Goal: Find contact information: Find contact information

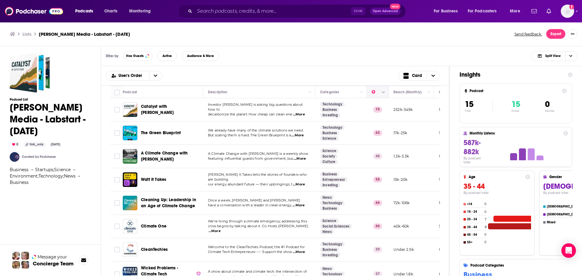
click at [374, 93] on icon "Move" at bounding box center [377, 92] width 7 height 7
click at [384, 93] on icon "Column Actions" at bounding box center [383, 93] width 3 height 4
click at [384, 93] on div at bounding box center [291, 138] width 582 height 276
click at [303, 112] on span "...More" at bounding box center [299, 114] width 12 height 5
click at [267, 112] on span "decarbonize the planet: How cheap can clean ene" at bounding box center [250, 114] width 84 height 4
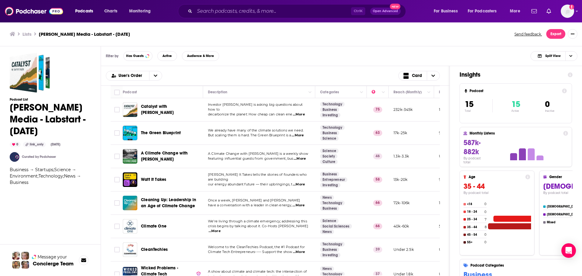
click at [164, 108] on span "Catalyst with [PERSON_NAME]" at bounding box center [157, 109] width 33 height 11
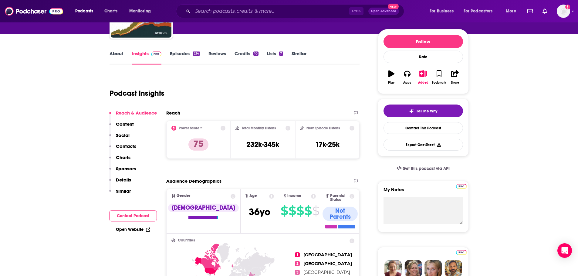
scroll to position [61, 0]
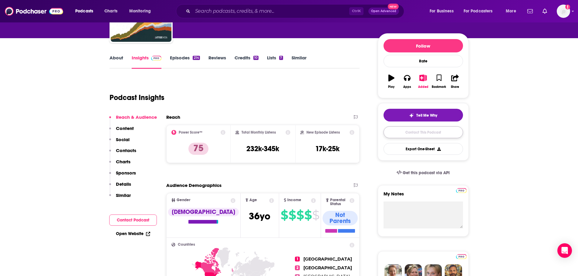
click at [415, 135] on link "Contact This Podcast" at bounding box center [422, 132] width 79 height 12
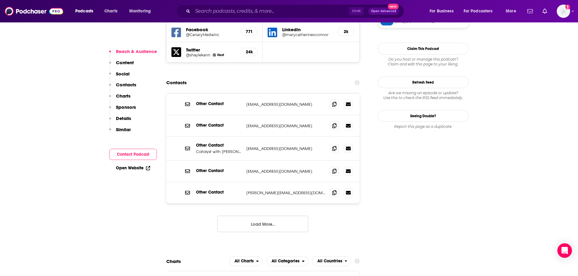
scroll to position [557, 0]
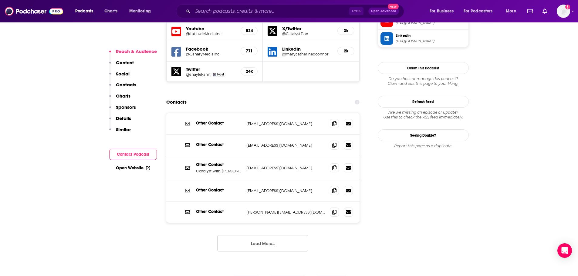
click at [254, 235] on button "Load More..." at bounding box center [262, 243] width 91 height 16
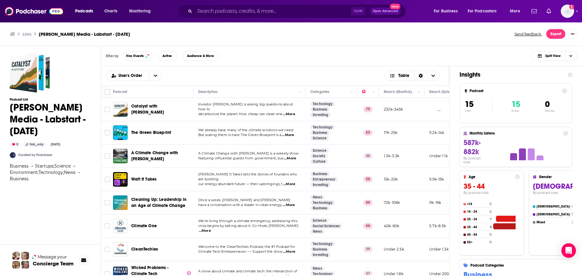
click at [293, 134] on span "...More" at bounding box center [288, 135] width 12 height 5
click at [289, 159] on span "...More" at bounding box center [290, 158] width 12 height 5
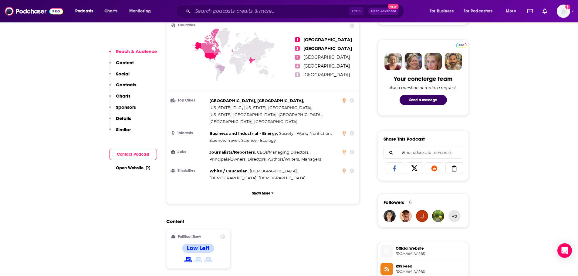
scroll to position [273, 0]
